Goal: Task Accomplishment & Management: Manage account settings

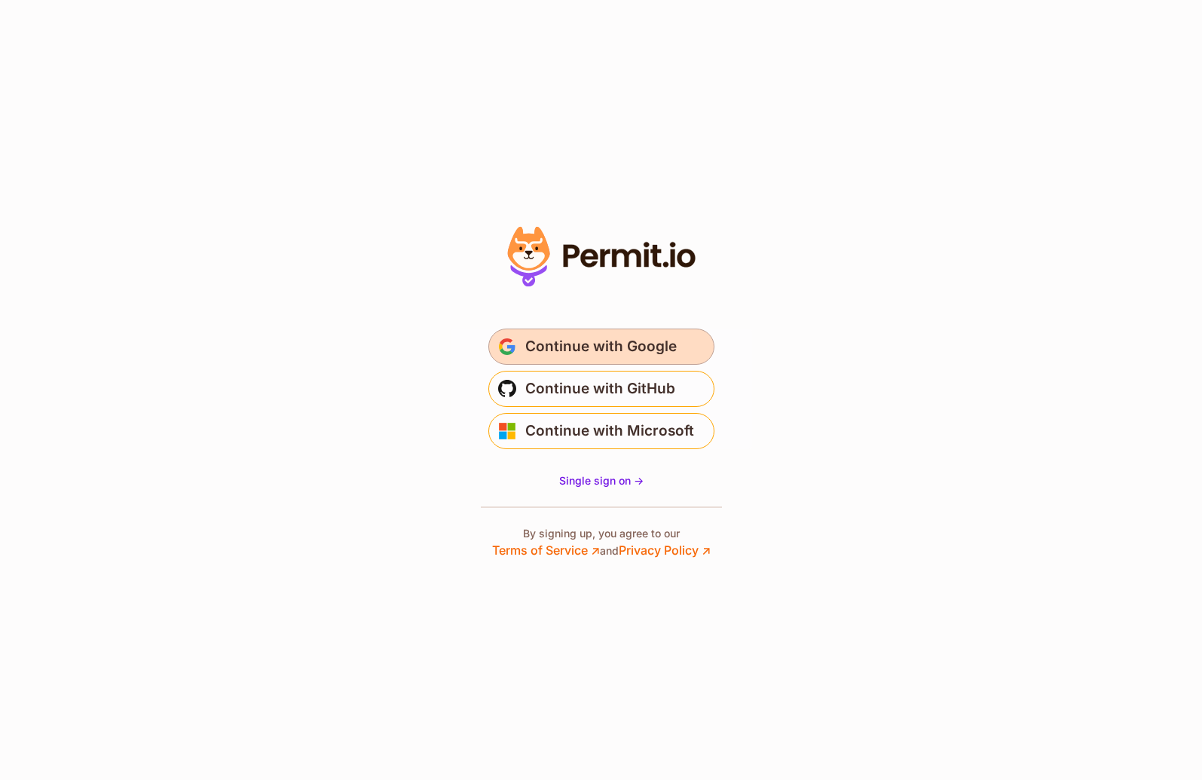
click at [644, 339] on span "Continue with Google" at bounding box center [600, 347] width 151 height 24
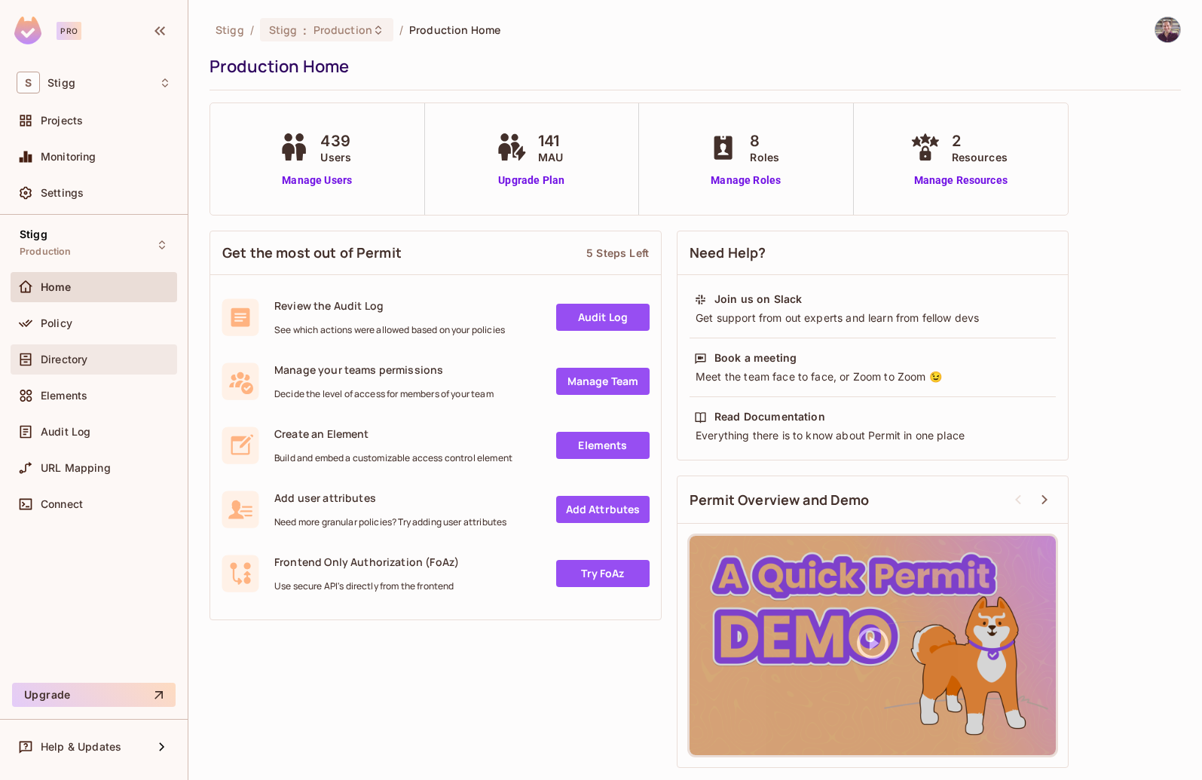
click at [75, 355] on span "Directory" at bounding box center [64, 359] width 47 height 12
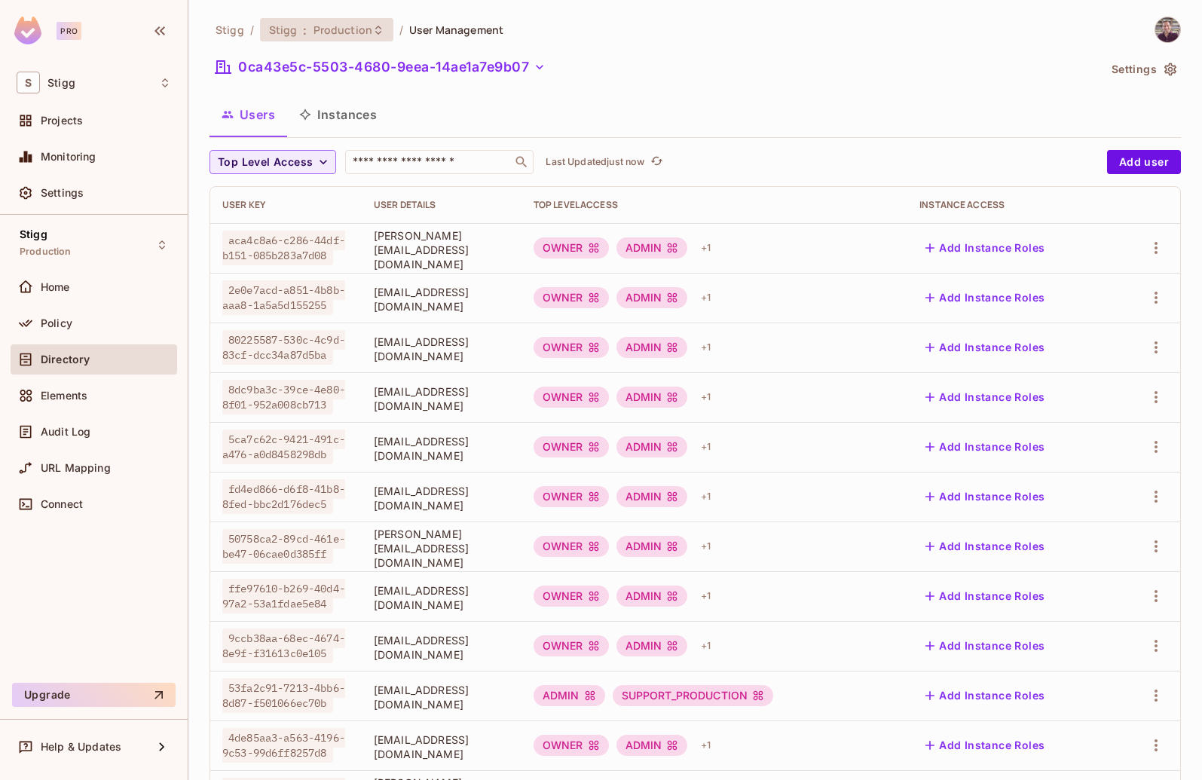
click at [329, 29] on span "Production" at bounding box center [342, 30] width 59 height 14
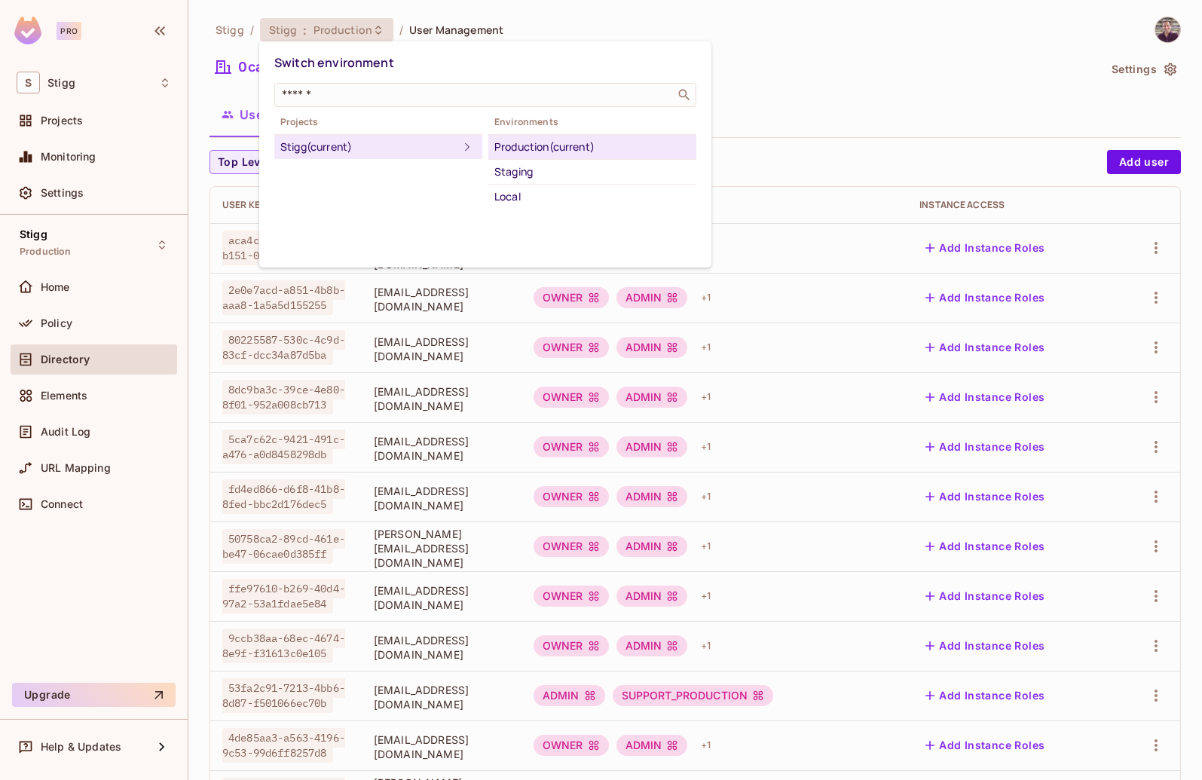
click at [821, 73] on div at bounding box center [601, 390] width 1202 height 780
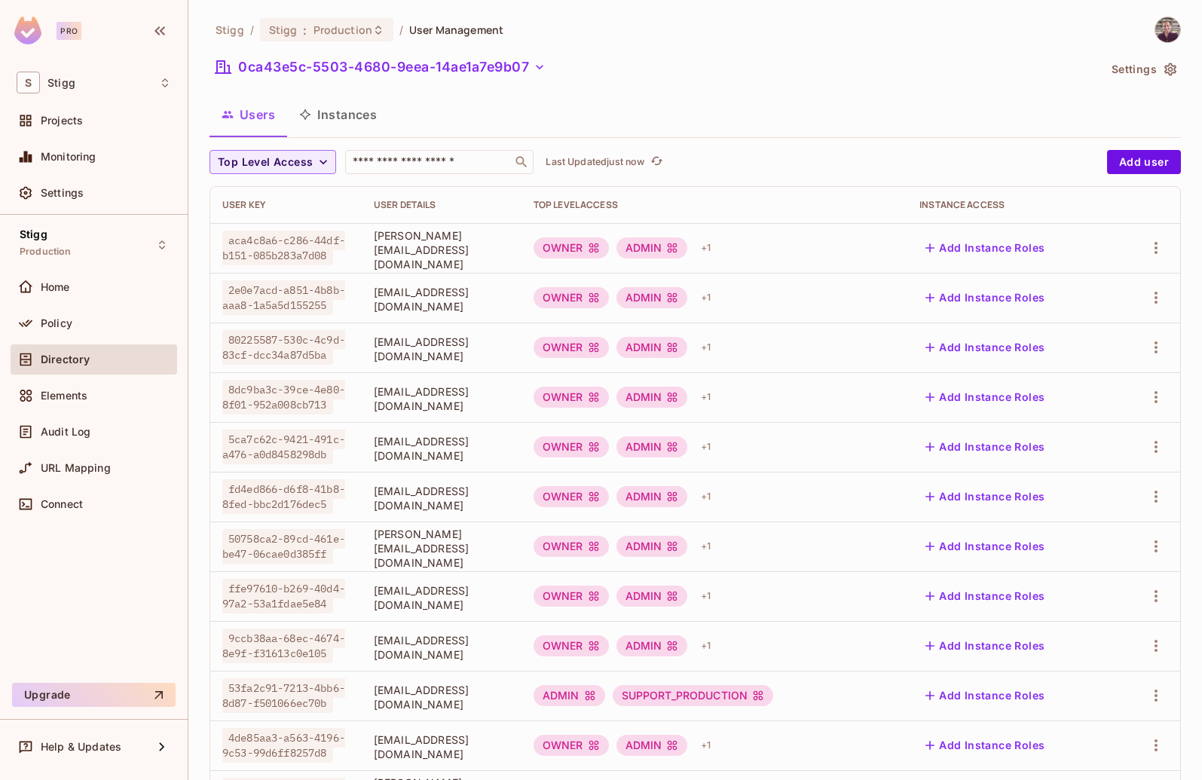
click at [332, 13] on div "Stigg / Stigg : Production / User Management 0ca43e5c-5503-4680-9eea-14ae1a7e9b…" at bounding box center [694, 390] width 1013 height 780
click at [339, 25] on span "Production" at bounding box center [342, 30] width 59 height 14
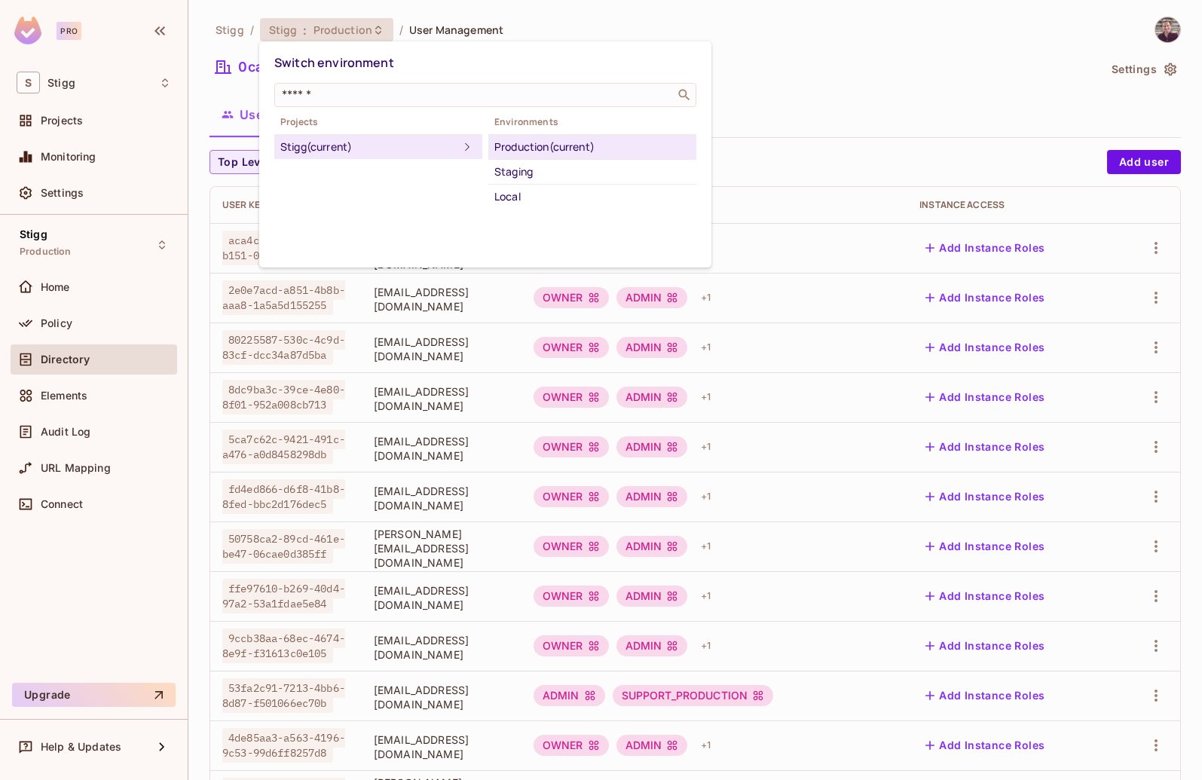
click at [813, 46] on div at bounding box center [601, 390] width 1202 height 780
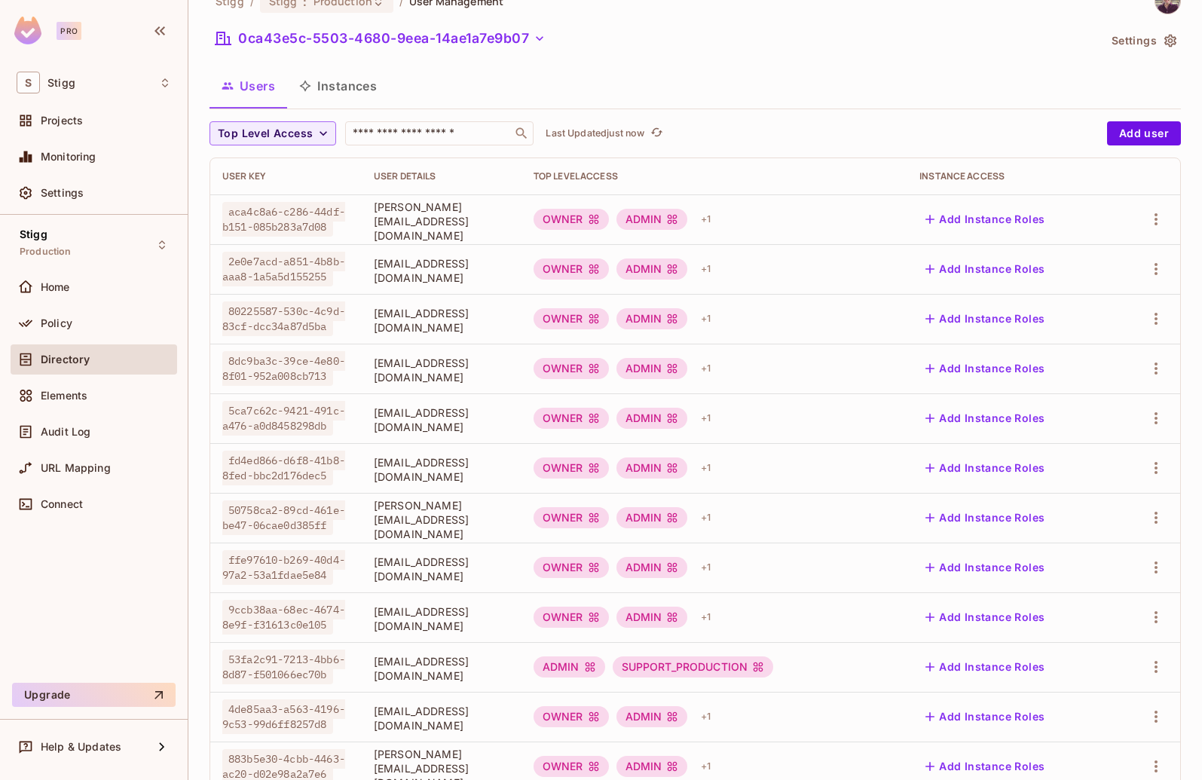
scroll to position [48, 0]
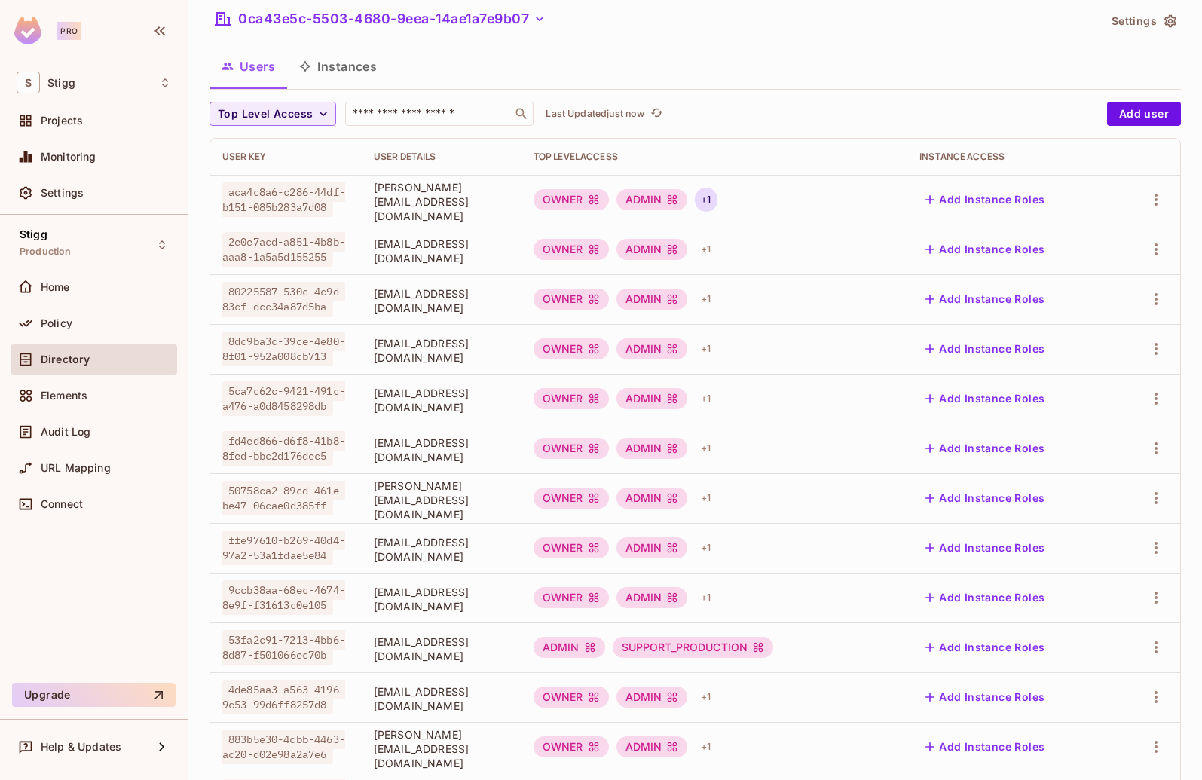
click at [717, 201] on div "+ 1" at bounding box center [706, 200] width 22 height 24
click at [105, 320] on div at bounding box center [601, 390] width 1202 height 780
click at [74, 323] on div "ADMIN_PRODUCTION" at bounding box center [601, 390] width 1202 height 780
click at [71, 325] on span "Policy" at bounding box center [57, 323] width 32 height 12
